Goal: Information Seeking & Learning: Learn about a topic

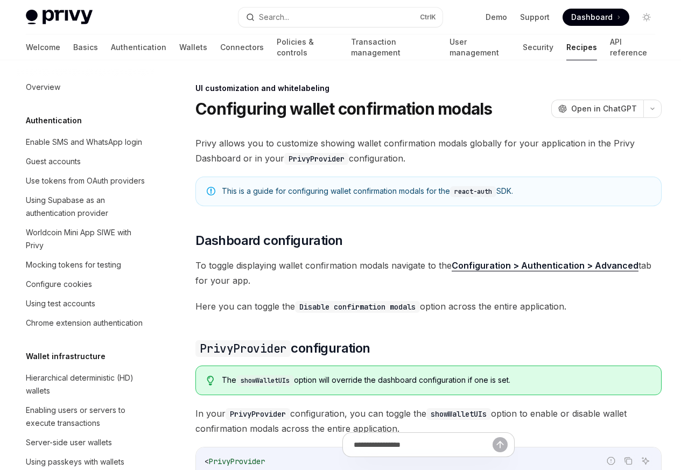
scroll to position [471, 0]
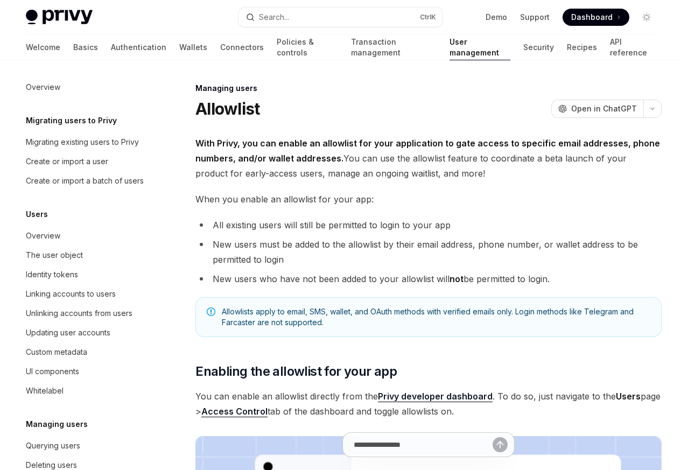
scroll to position [152, 0]
